Goal: Information Seeking & Learning: Learn about a topic

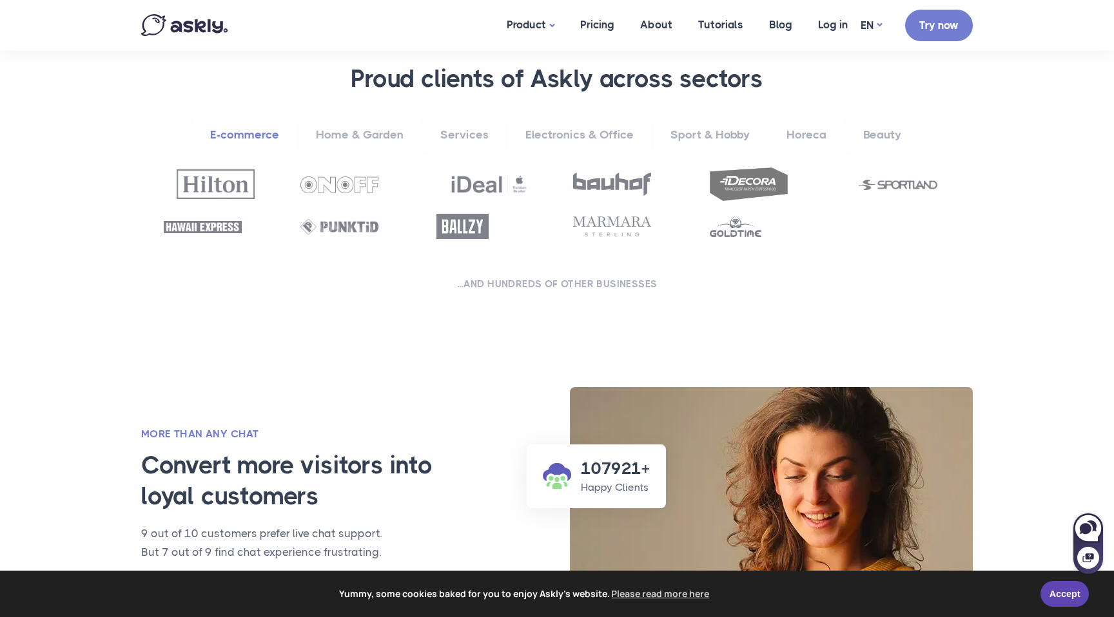
scroll to position [526, 0]
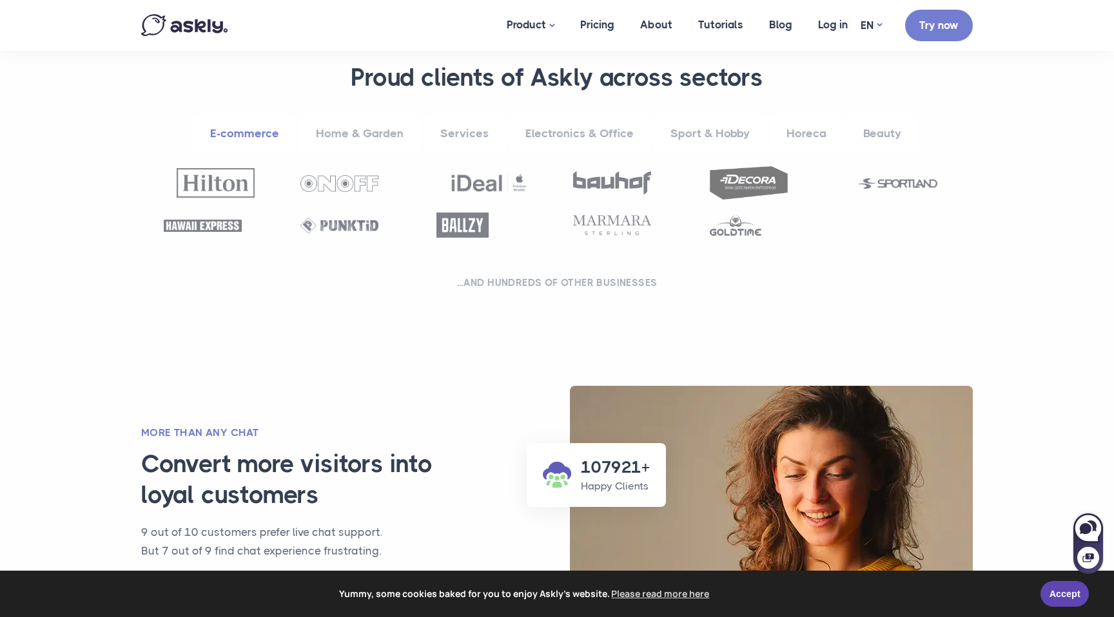
click at [351, 130] on link "Home & Garden" at bounding box center [359, 133] width 121 height 35
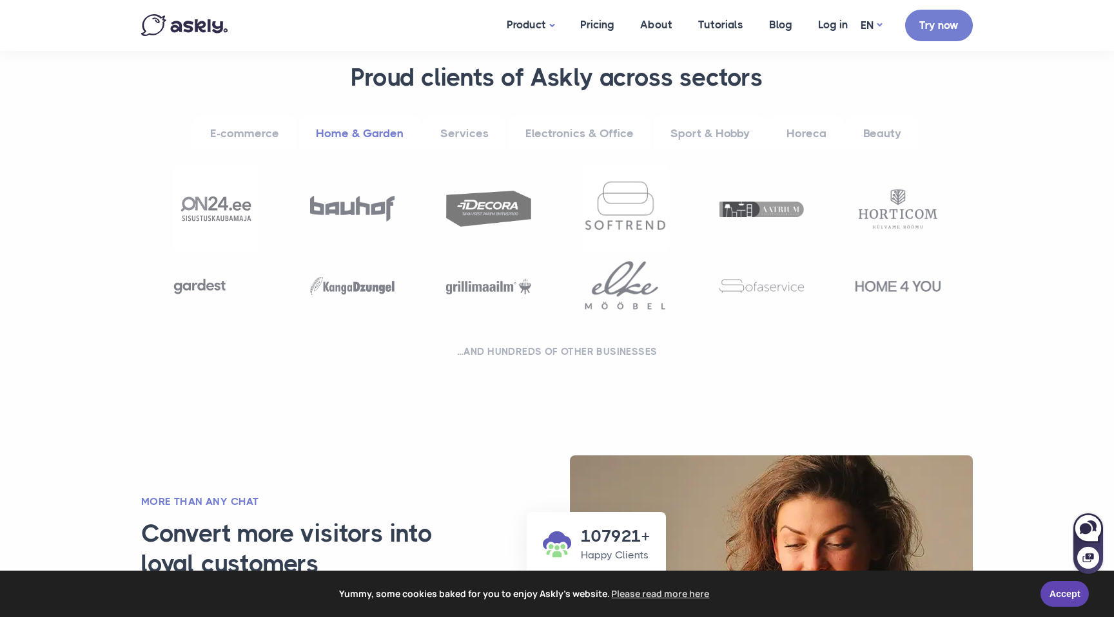
click at [454, 131] on link "Services" at bounding box center [464, 133] width 82 height 35
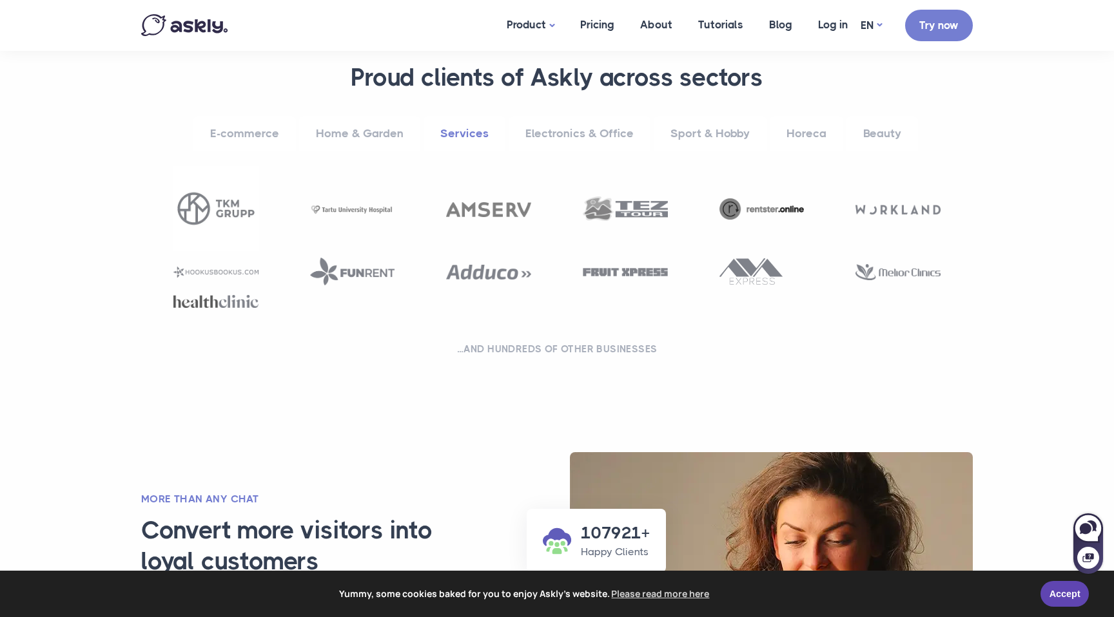
click at [571, 130] on link "Electronics & Office" at bounding box center [579, 133] width 142 height 35
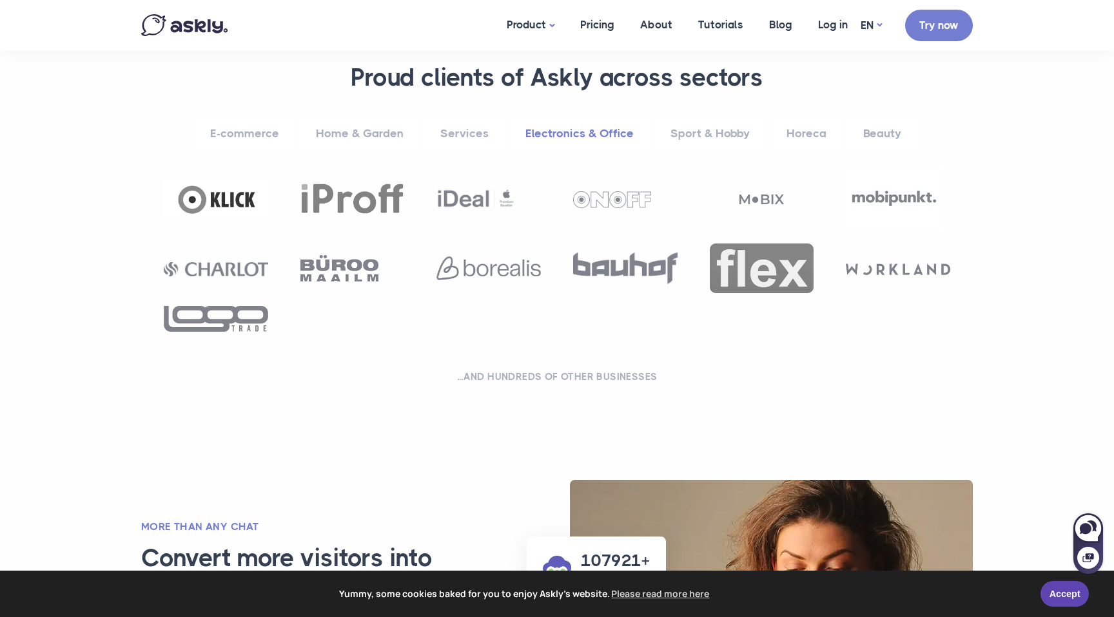
click at [709, 128] on link "Sport & Hobby" at bounding box center [709, 133] width 113 height 35
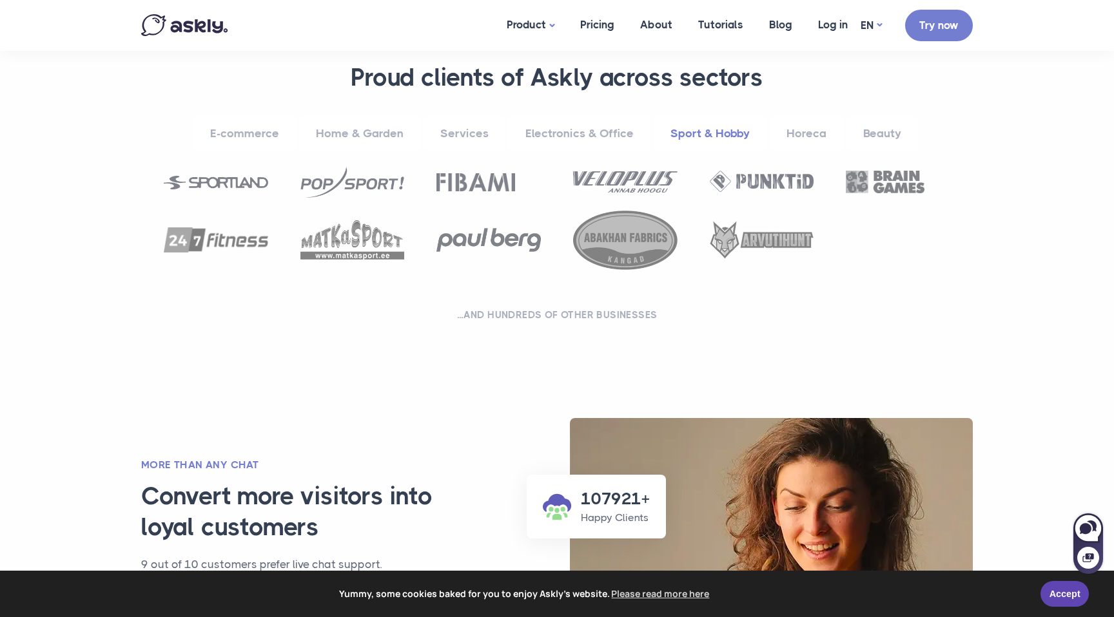
click at [807, 126] on link "Horeca" at bounding box center [805, 133] width 73 height 35
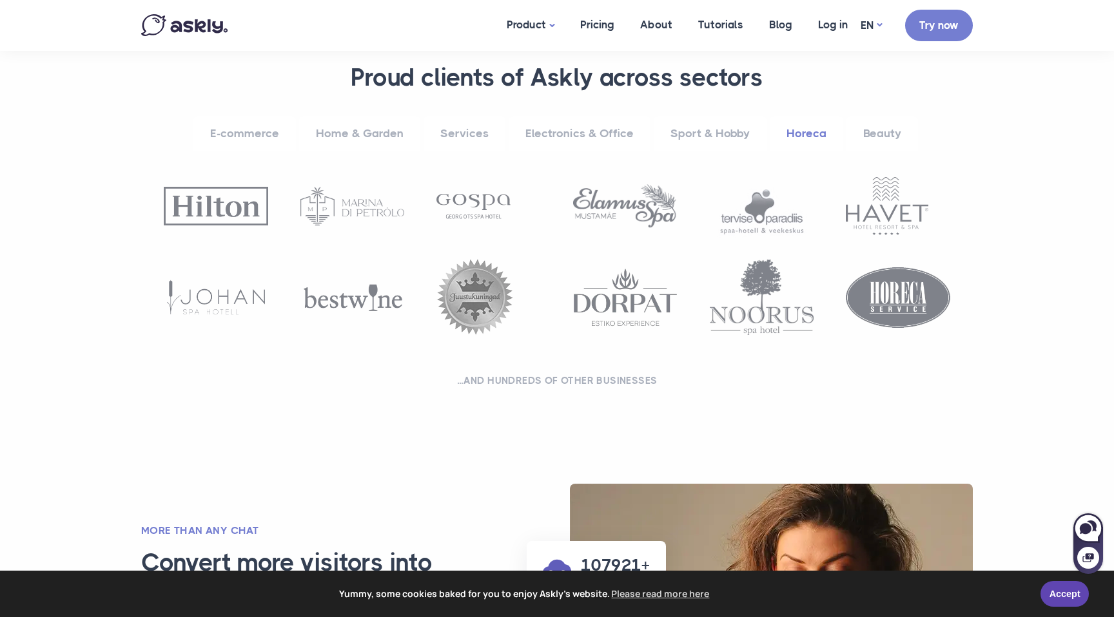
click at [895, 131] on link "Beauty" at bounding box center [882, 133] width 72 height 35
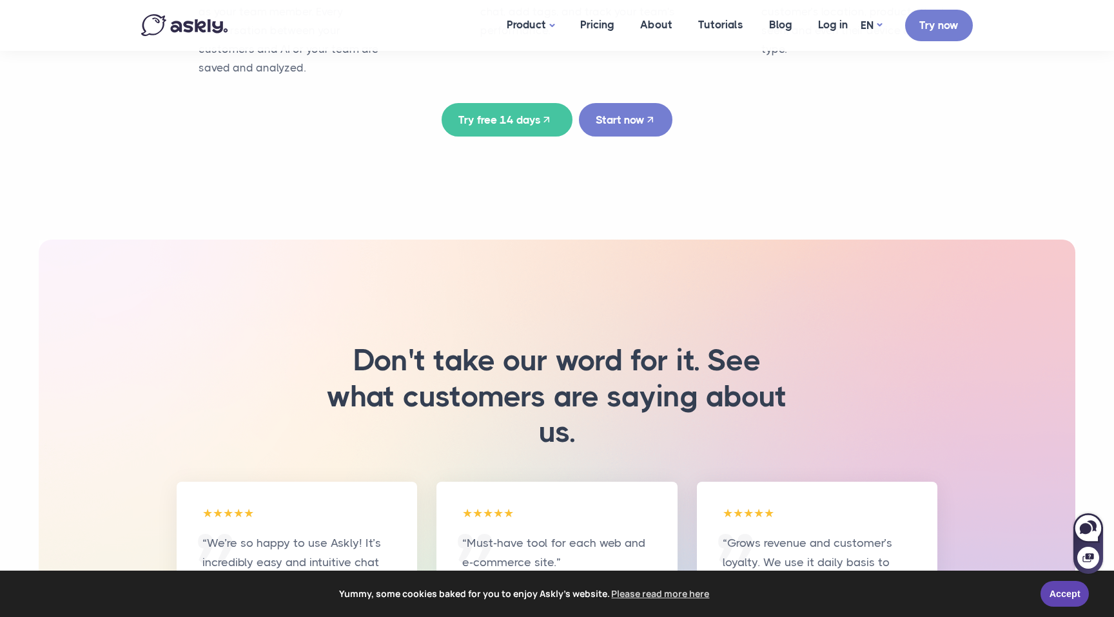
scroll to position [2817, 0]
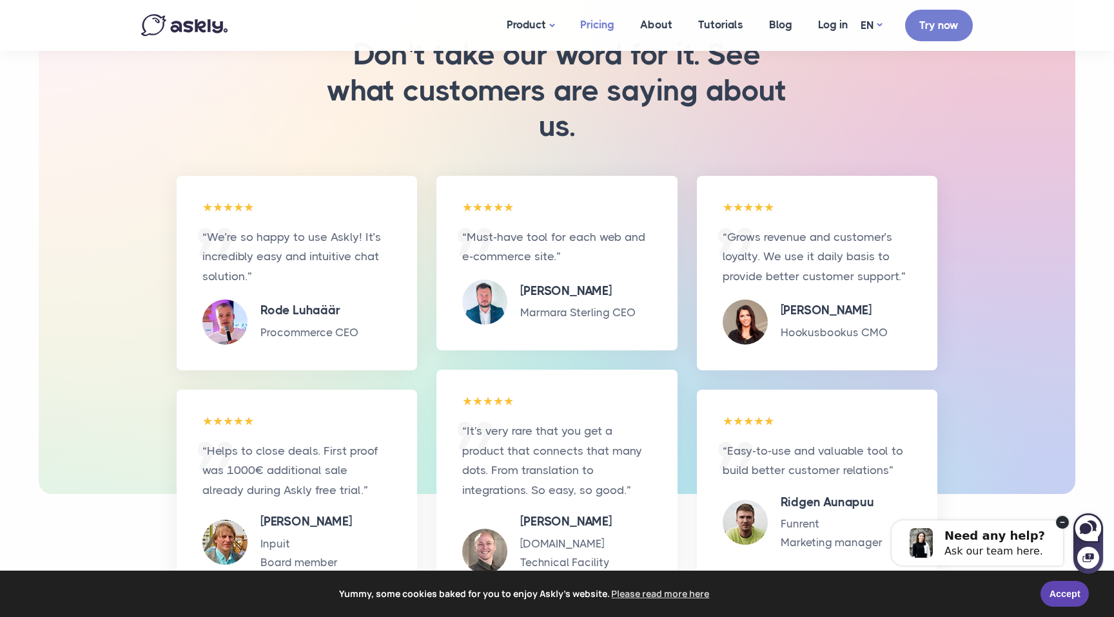
click at [606, 26] on link "Pricing" at bounding box center [597, 25] width 60 height 50
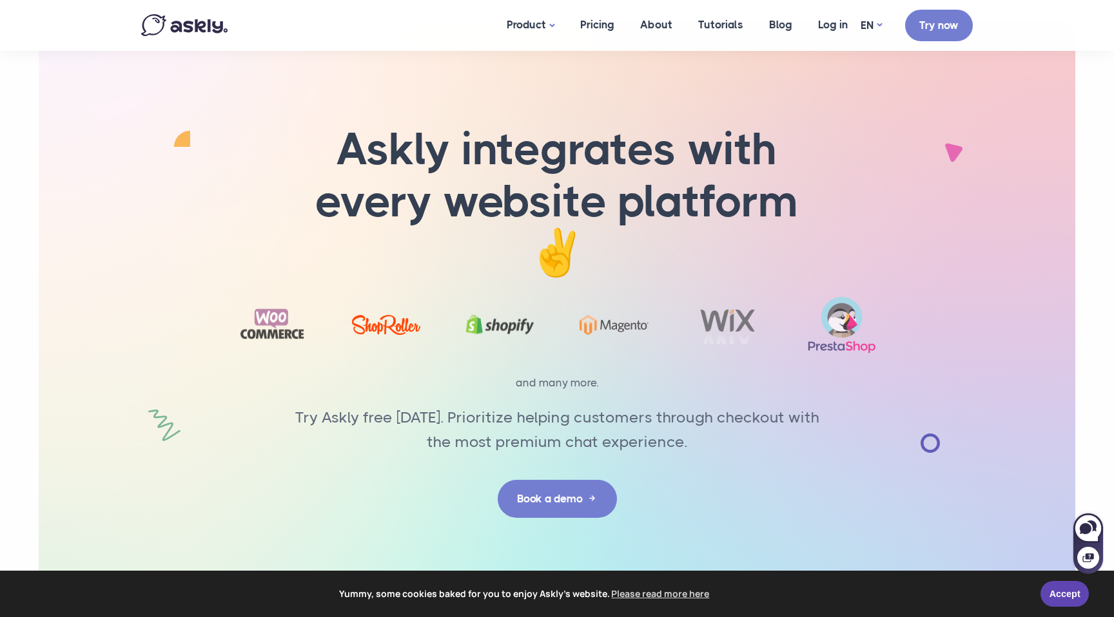
scroll to position [2338, 0]
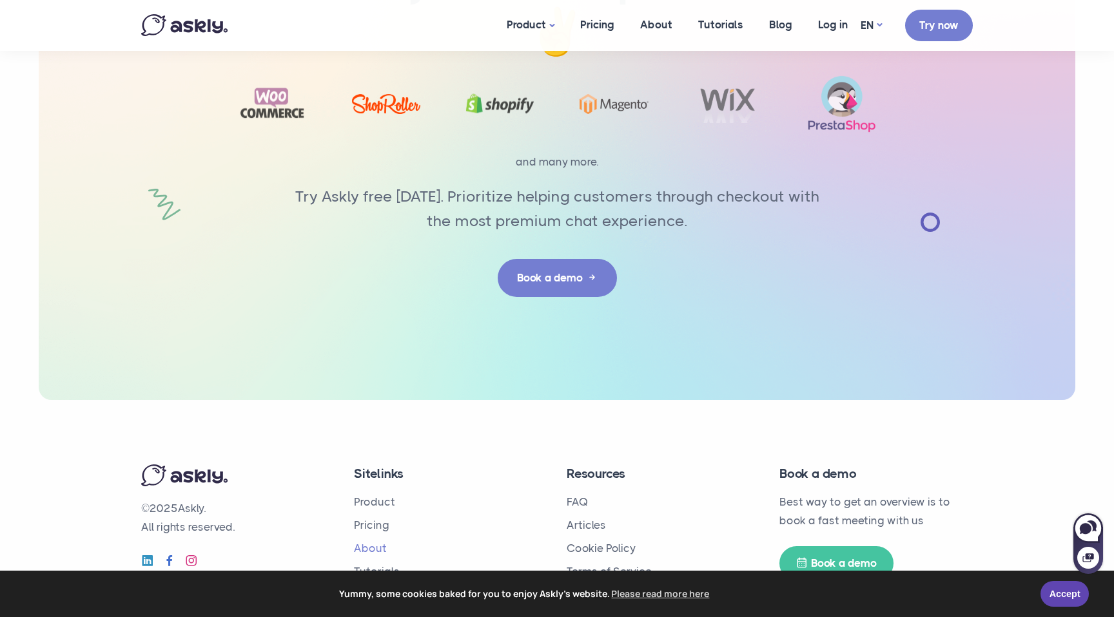
click at [372, 542] on link "About" at bounding box center [370, 548] width 33 height 13
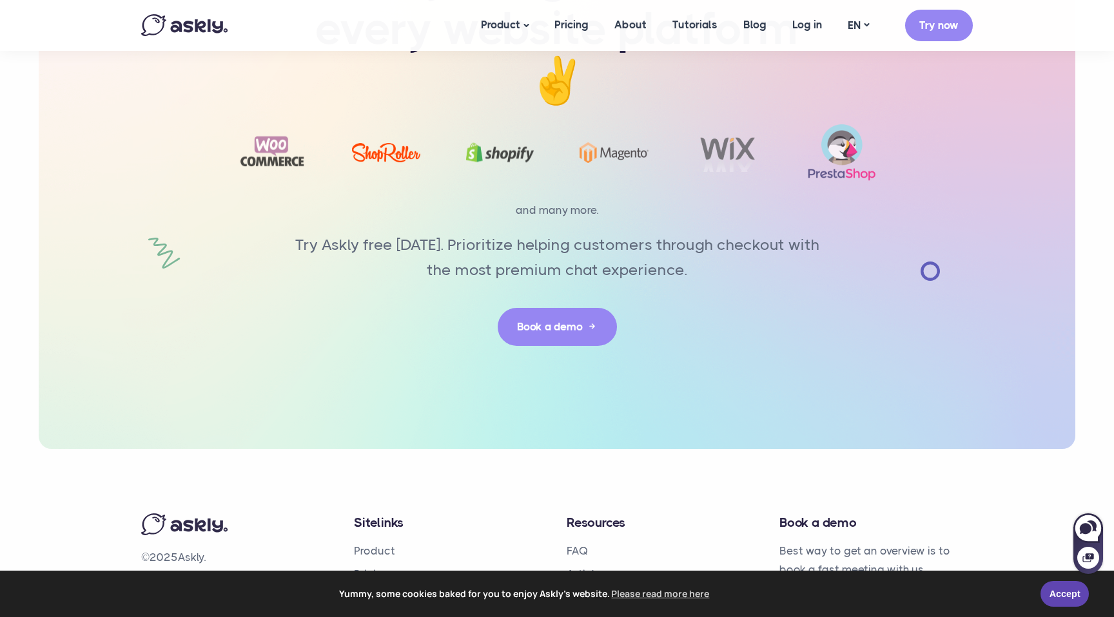
scroll to position [2929, 0]
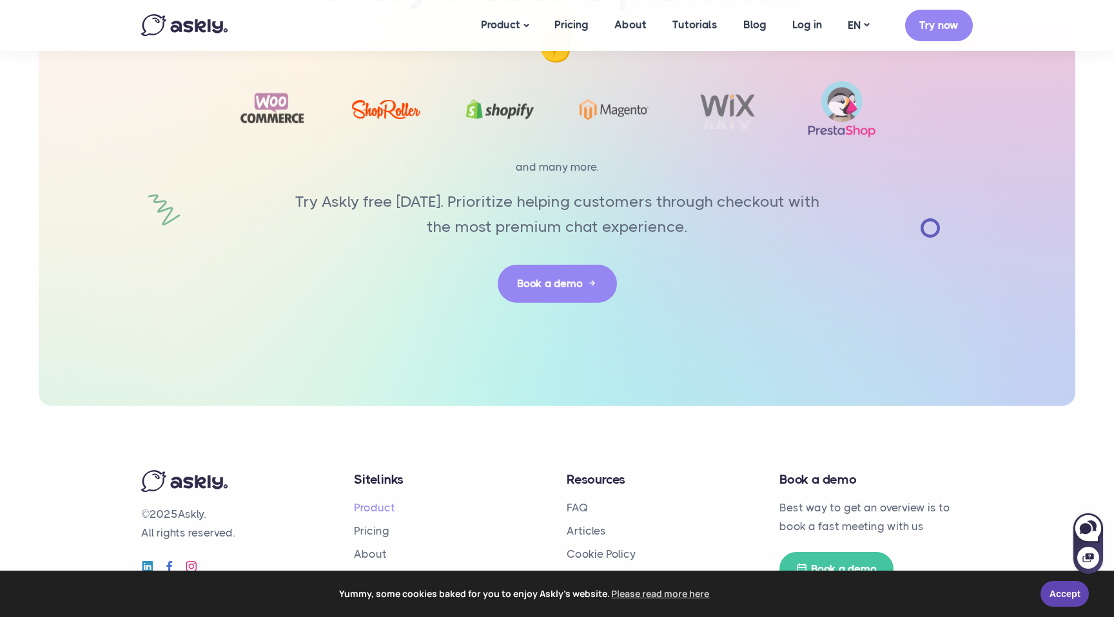
click at [372, 501] on link "Product" at bounding box center [374, 507] width 41 height 13
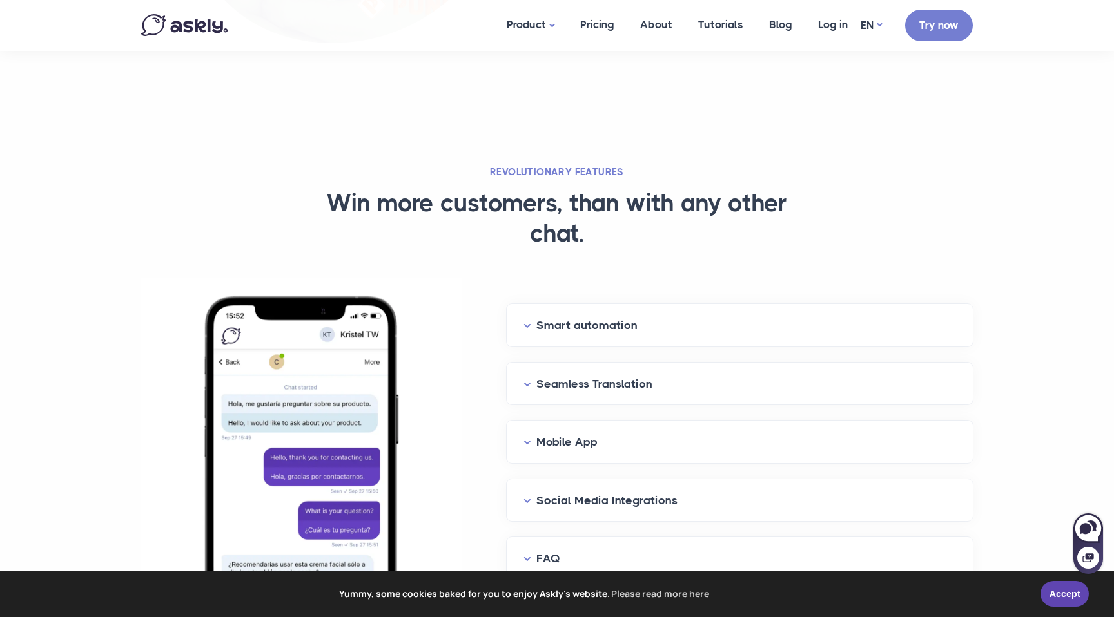
scroll to position [1481, 0]
